Goal: Task Accomplishment & Management: Manage account settings

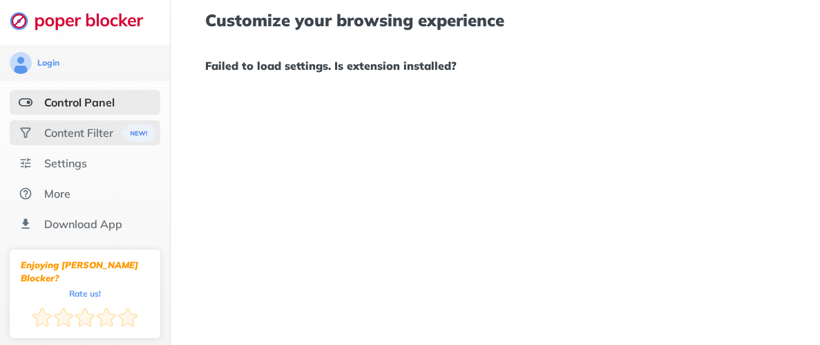
click at [75, 132] on div "Content Filter" at bounding box center [78, 133] width 69 height 14
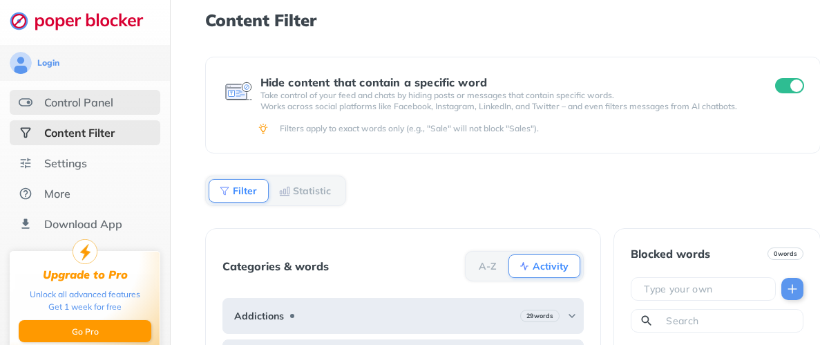
click at [99, 106] on div "Control Panel" at bounding box center [78, 102] width 69 height 14
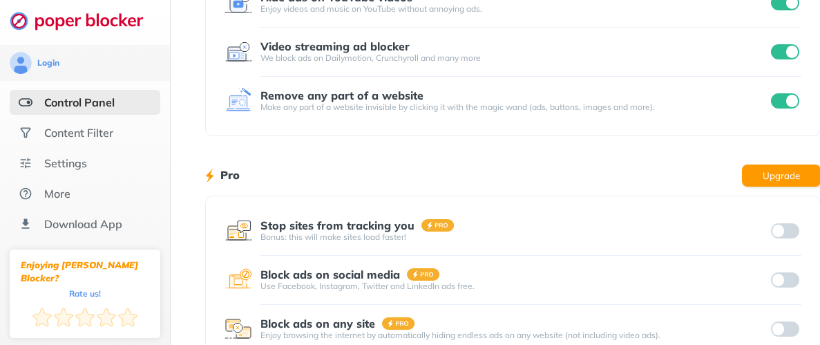
scroll to position [369, 0]
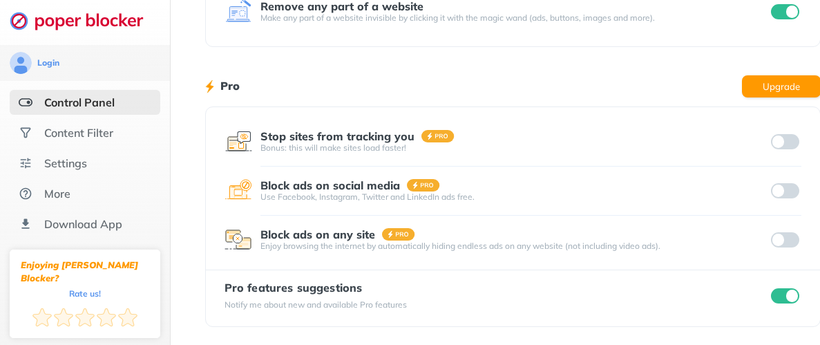
click at [791, 293] on input "checkbox" at bounding box center [785, 295] width 29 height 15
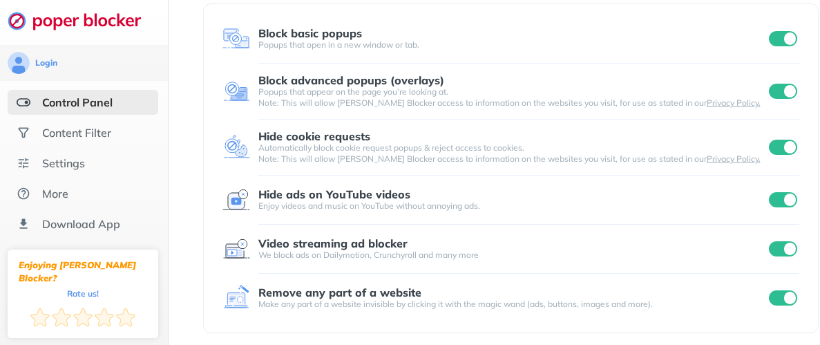
scroll to position [0, 2]
